Goal: Answer question/provide support: Answer question/provide support

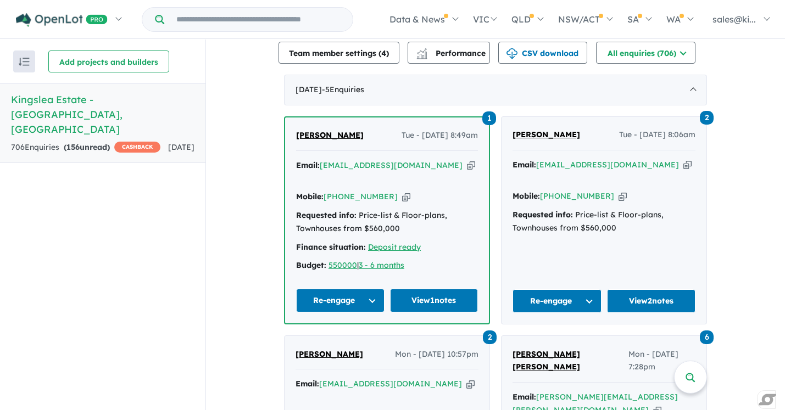
scroll to position [416, 0]
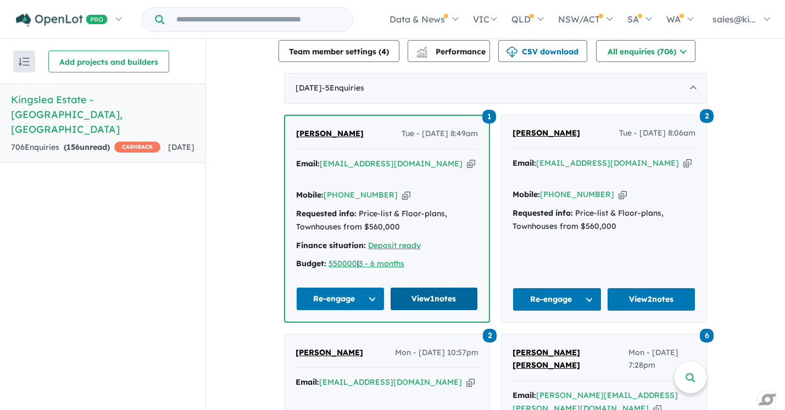
click at [421, 287] on link "View 1 notes" at bounding box center [434, 299] width 88 height 24
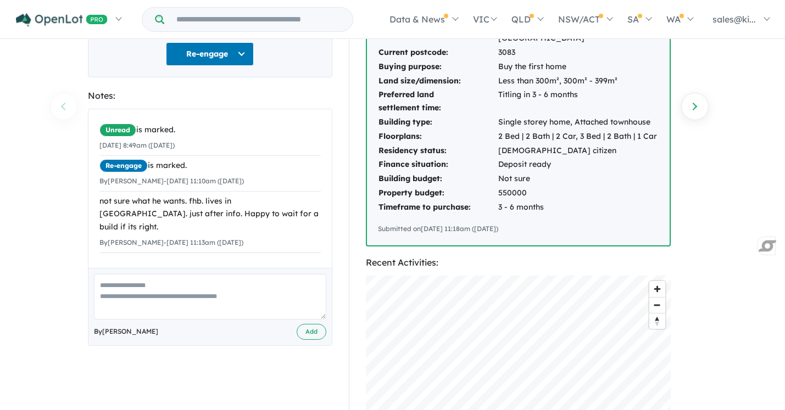
scroll to position [171, 0]
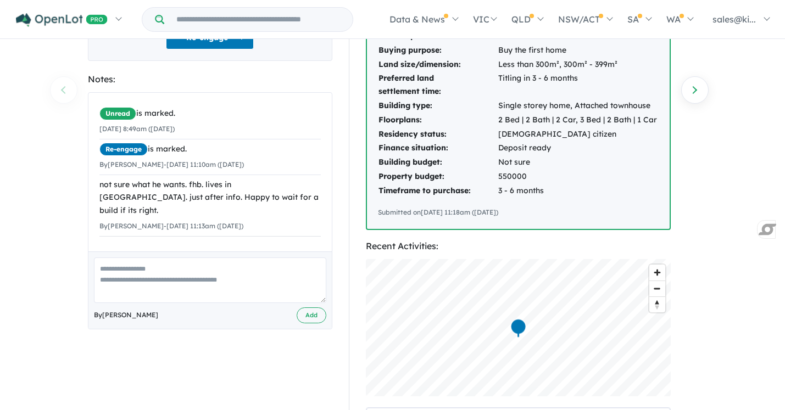
click at [154, 283] on textarea at bounding box center [210, 281] width 232 height 46
type textarea "**********"
click at [310, 319] on button "Add" at bounding box center [312, 316] width 30 height 16
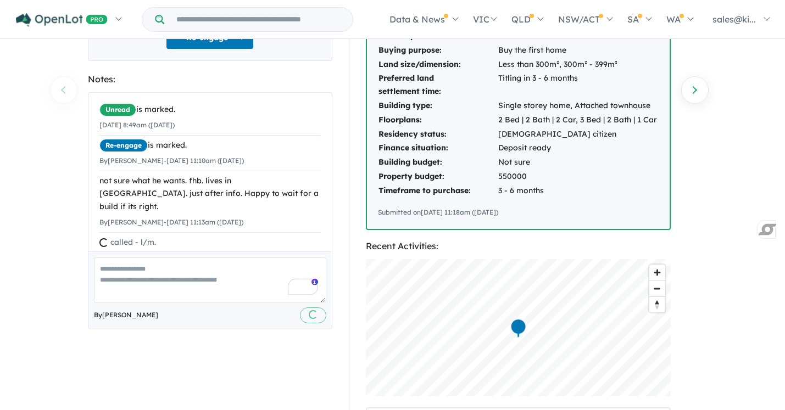
scroll to position [0, 0]
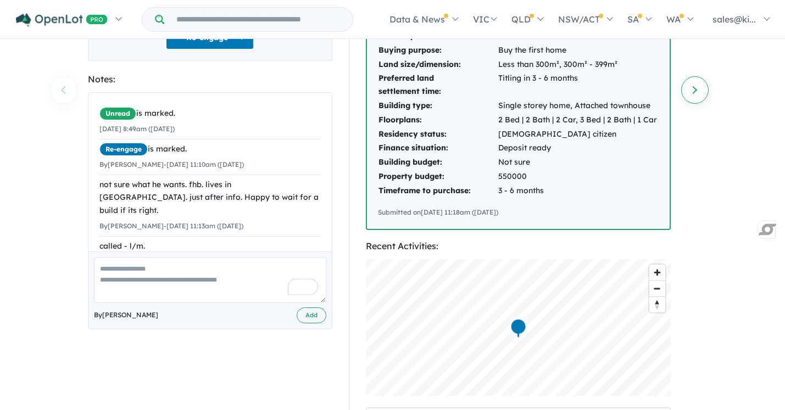
click at [690, 91] on link "Next enquiry" at bounding box center [694, 89] width 27 height 27
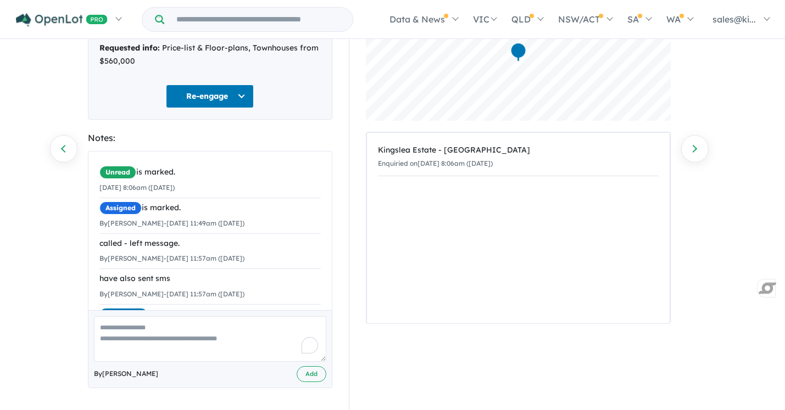
click at [169, 336] on textarea "To enrich screen reader interactions, please activate Accessibility in Grammarl…" at bounding box center [210, 339] width 232 height 46
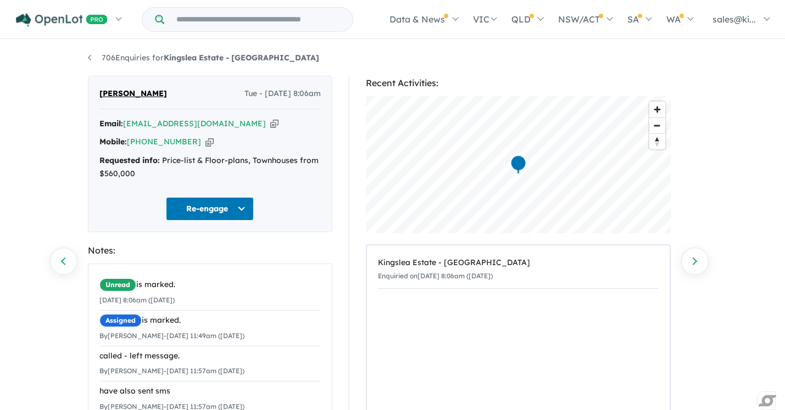
scroll to position [113, 0]
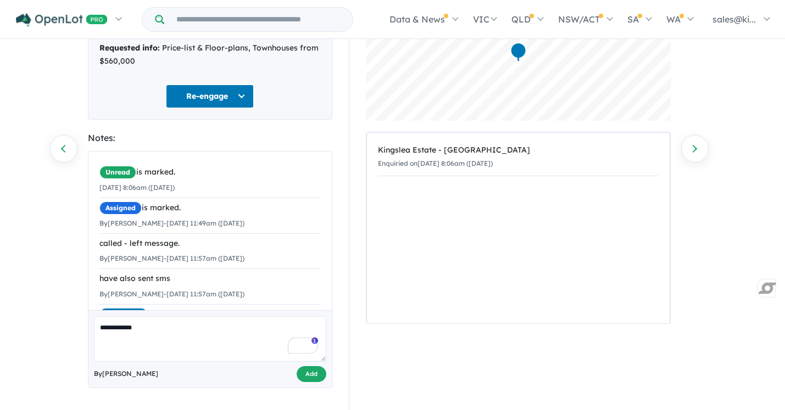
type textarea "**********"
click at [312, 374] on button "Add" at bounding box center [312, 374] width 30 height 16
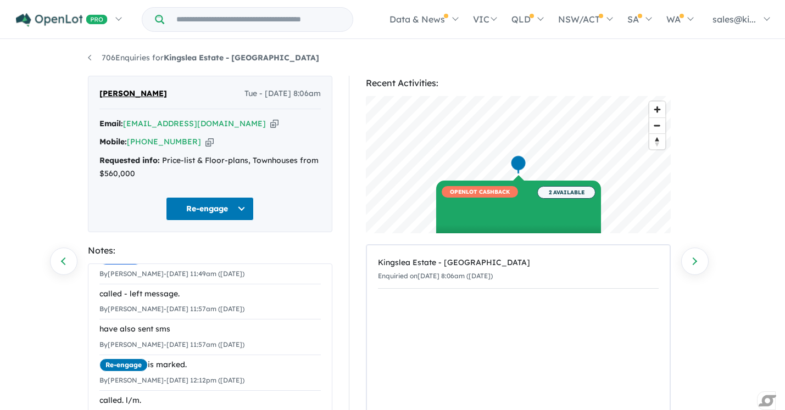
scroll to position [0, 0]
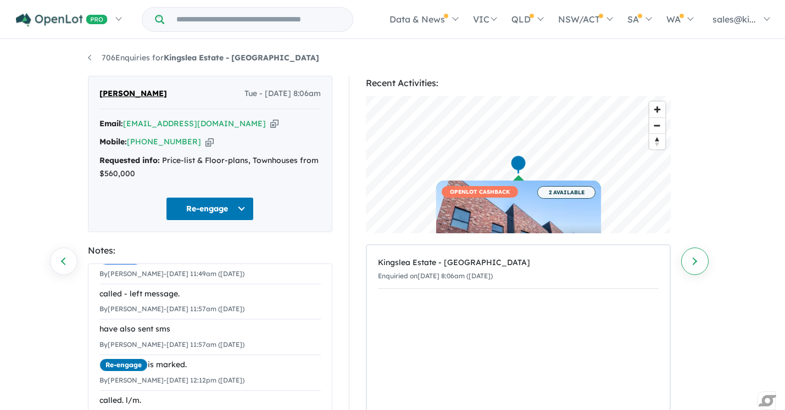
click at [692, 262] on link "Next enquiry" at bounding box center [694, 261] width 27 height 27
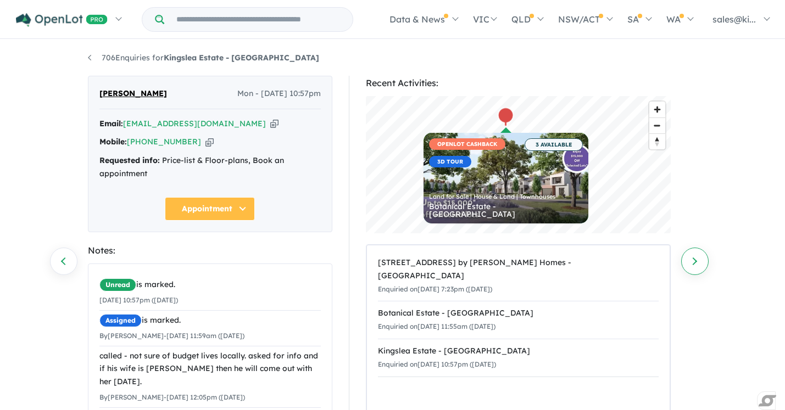
click at [690, 260] on link "Next enquiry" at bounding box center [694, 261] width 27 height 27
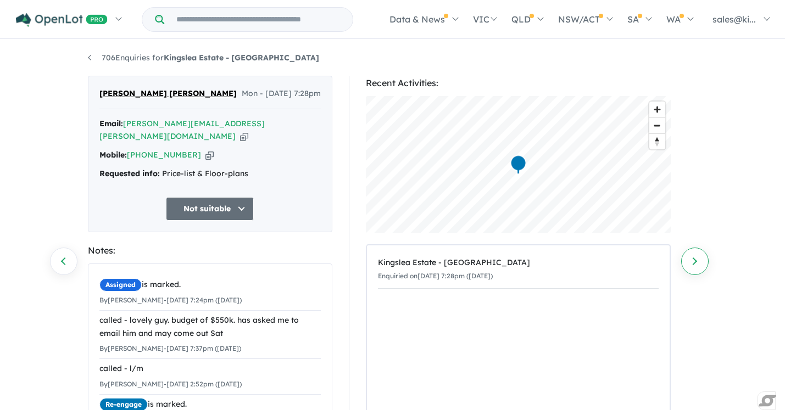
click at [694, 260] on link "Next enquiry" at bounding box center [694, 261] width 27 height 27
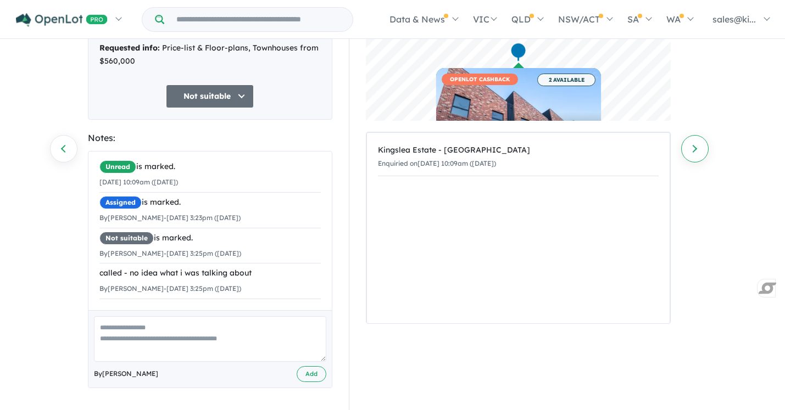
click at [697, 150] on link "Next enquiry" at bounding box center [694, 148] width 27 height 27
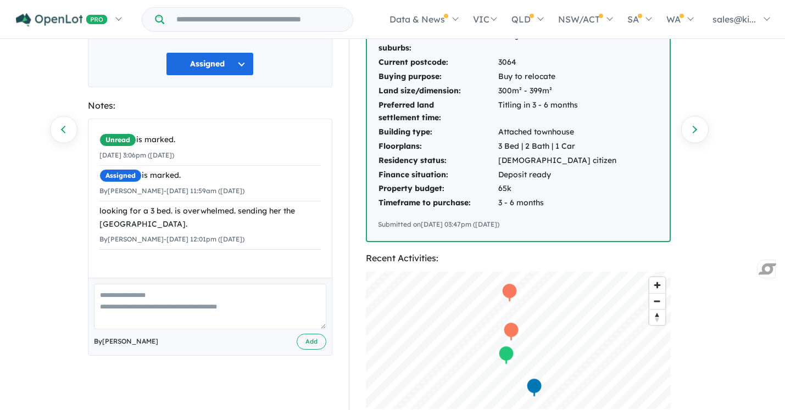
scroll to position [142, 0]
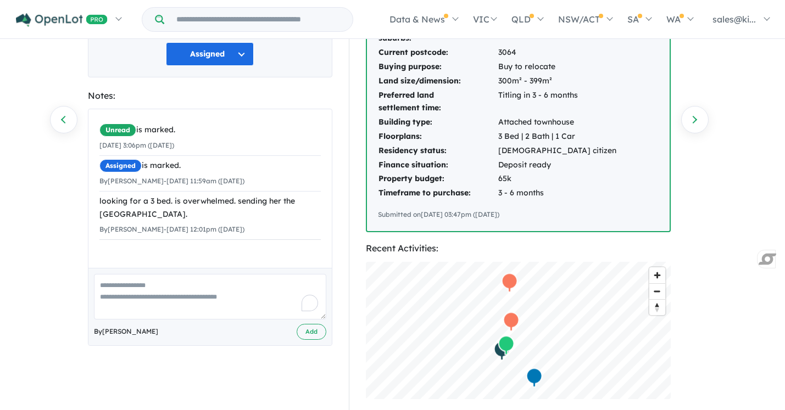
click at [152, 285] on textarea "To enrich screen reader interactions, please activate Accessibility in Grammarl…" at bounding box center [210, 297] width 232 height 46
type textarea "**********"
click at [313, 336] on button "Add" at bounding box center [312, 332] width 30 height 16
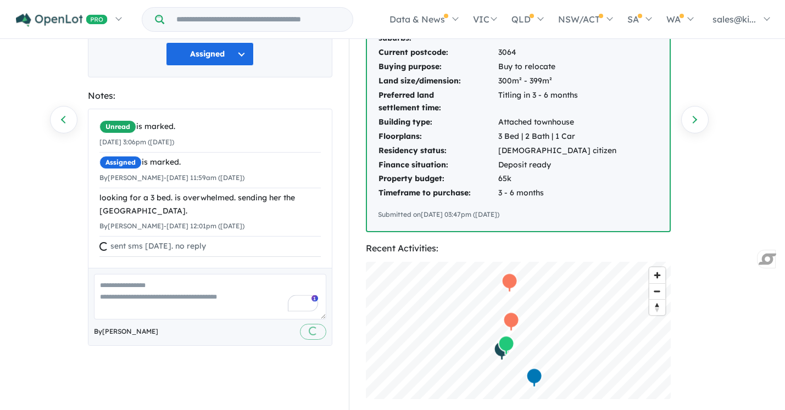
scroll to position [0, 0]
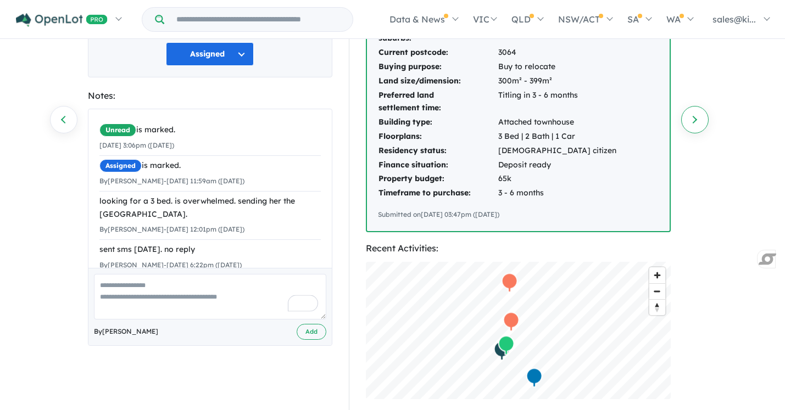
click at [695, 122] on link "Next enquiry" at bounding box center [694, 119] width 27 height 27
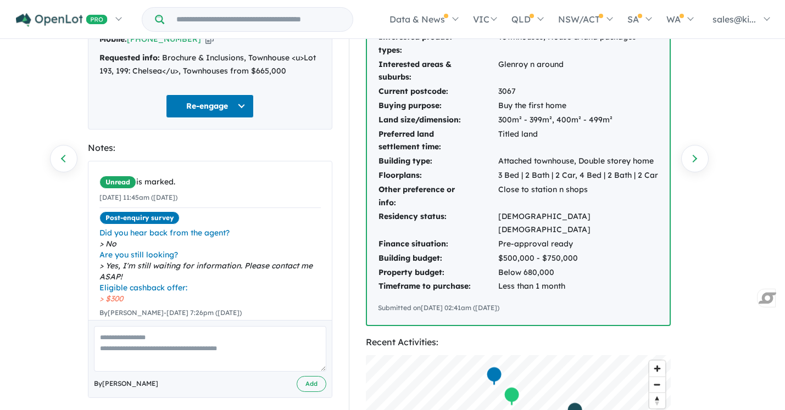
scroll to position [120, 0]
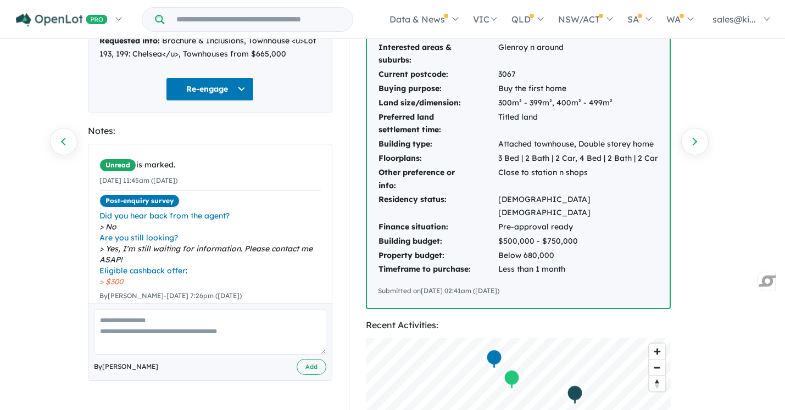
click at [173, 322] on textarea at bounding box center [210, 332] width 232 height 46
type textarea "**********"
click at [312, 366] on button "Add" at bounding box center [312, 367] width 30 height 16
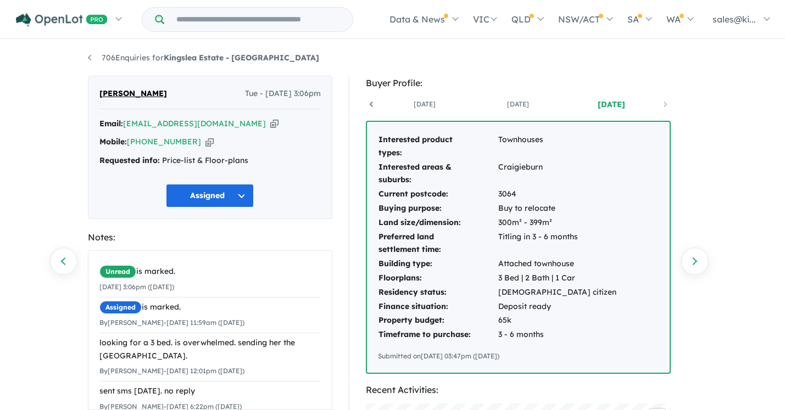
scroll to position [0, 81]
